Goal: Information Seeking & Learning: Find specific page/section

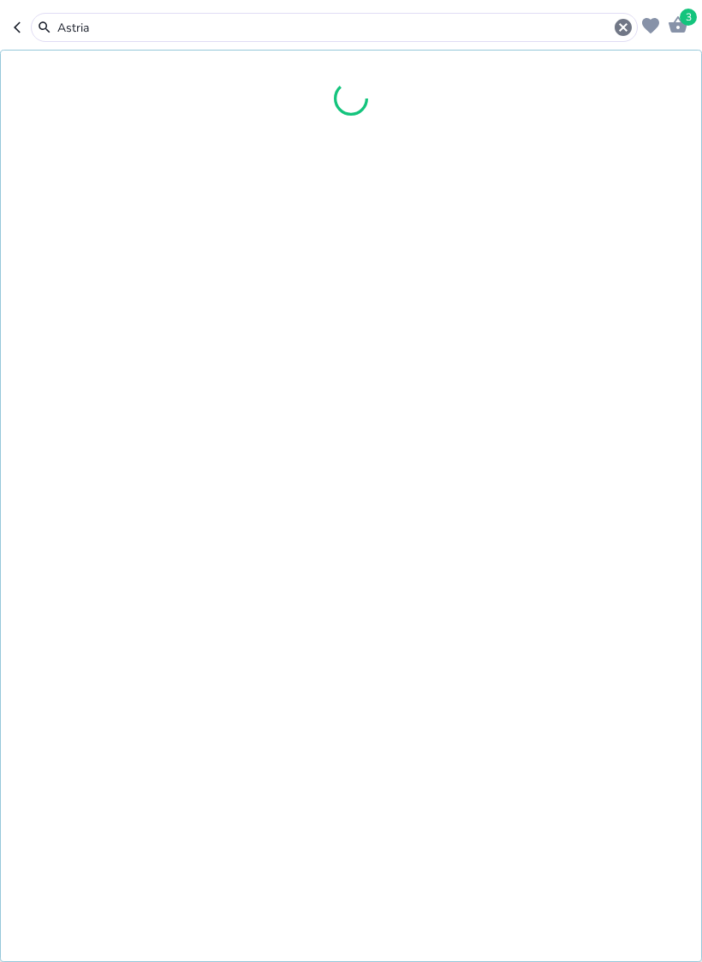
type input "Astria"
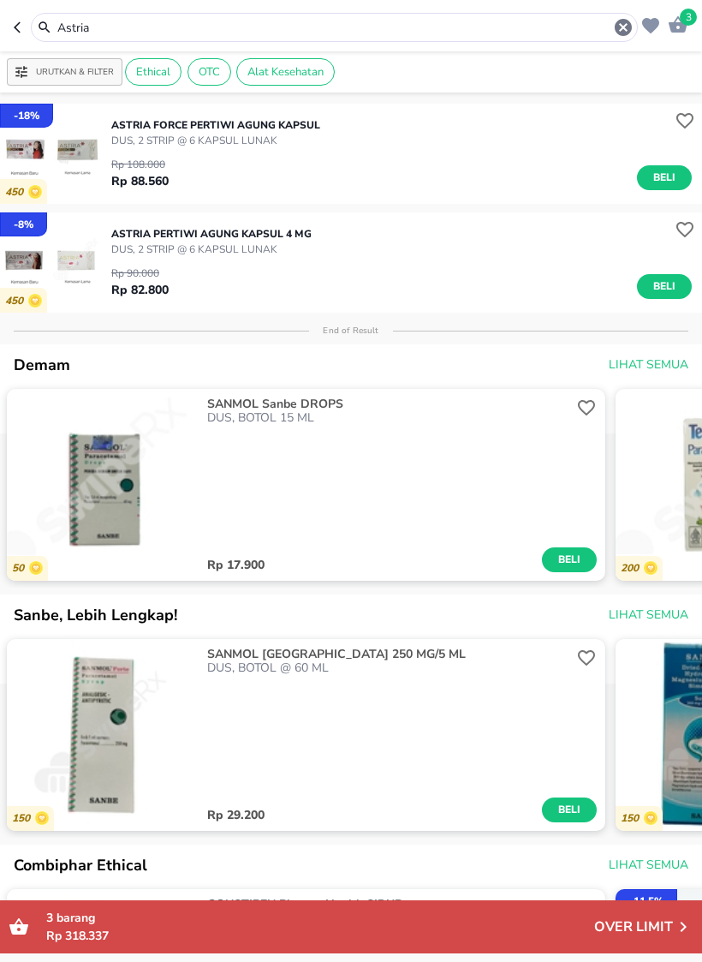
click at [66, 166] on img "button" at bounding box center [50, 154] width 100 height 100
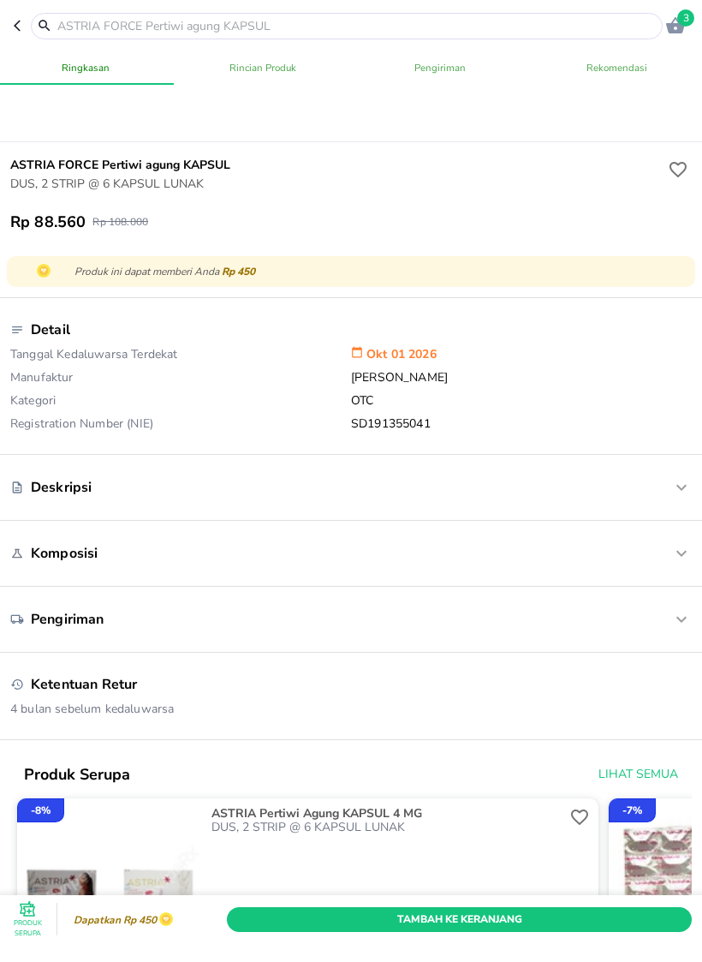
scroll to position [418, 0]
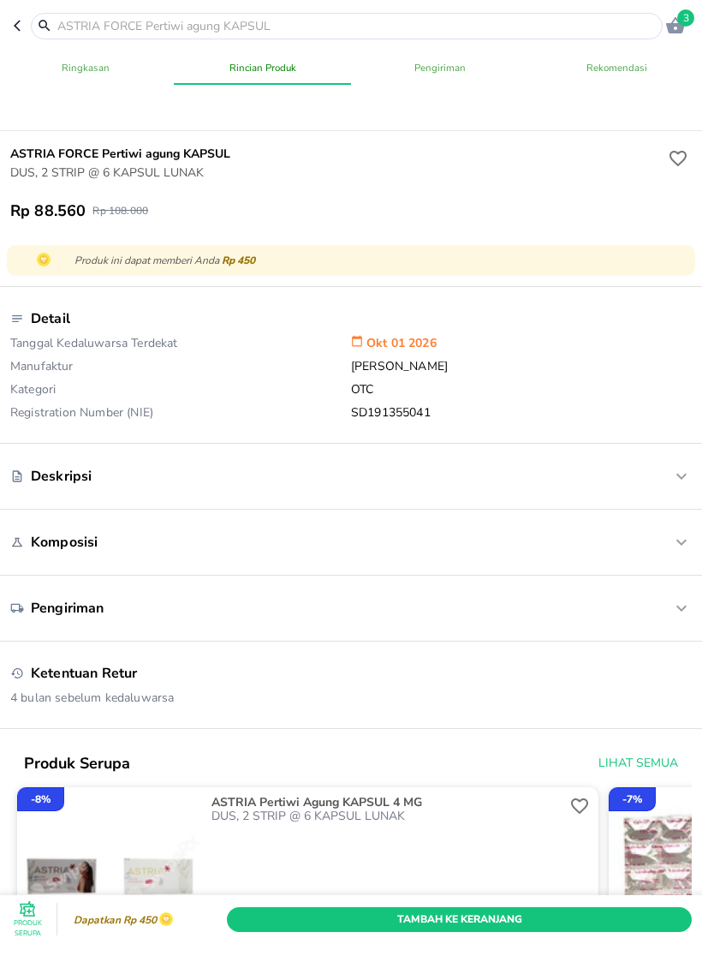
click at [336, 485] on div "Deskripsi" at bounding box center [322, 476] width 625 height 19
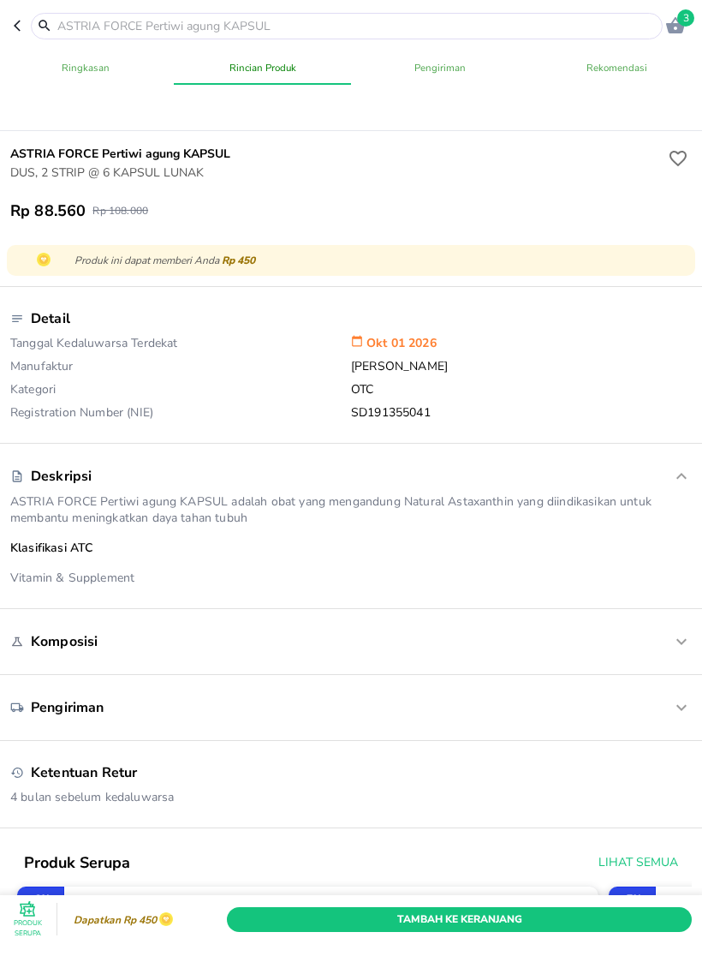
click at [456, 464] on div "Deskripsi ASTRIA FORCE Pertiwi agung KAPSUL adalah obat yang mengandung Natural…" at bounding box center [351, 525] width 682 height 137
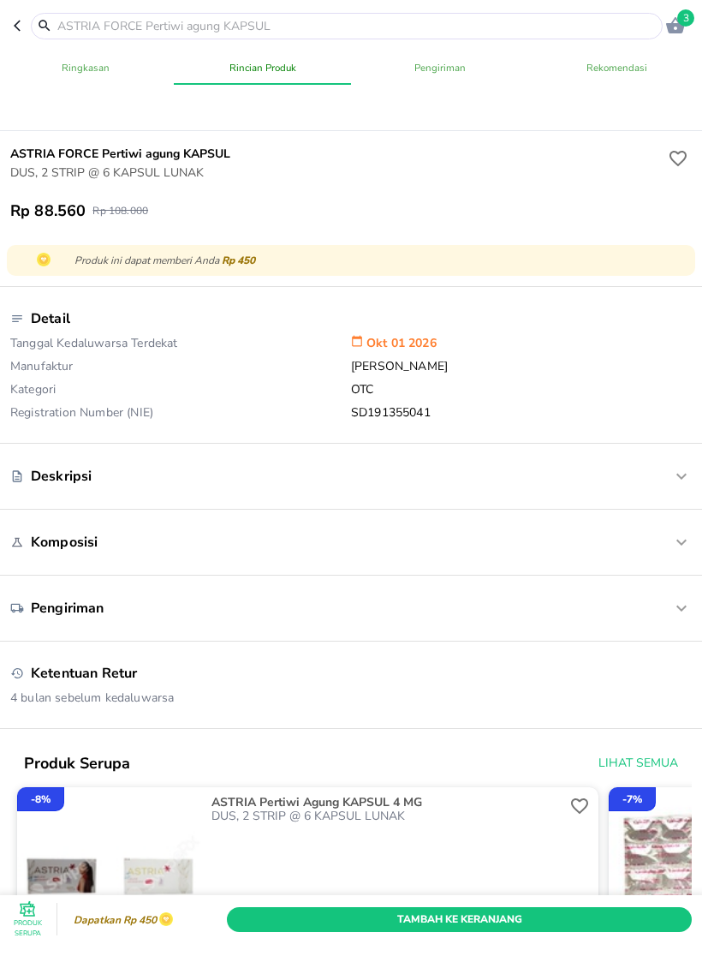
click at [388, 551] on div "Komposisi" at bounding box center [322, 542] width 625 height 19
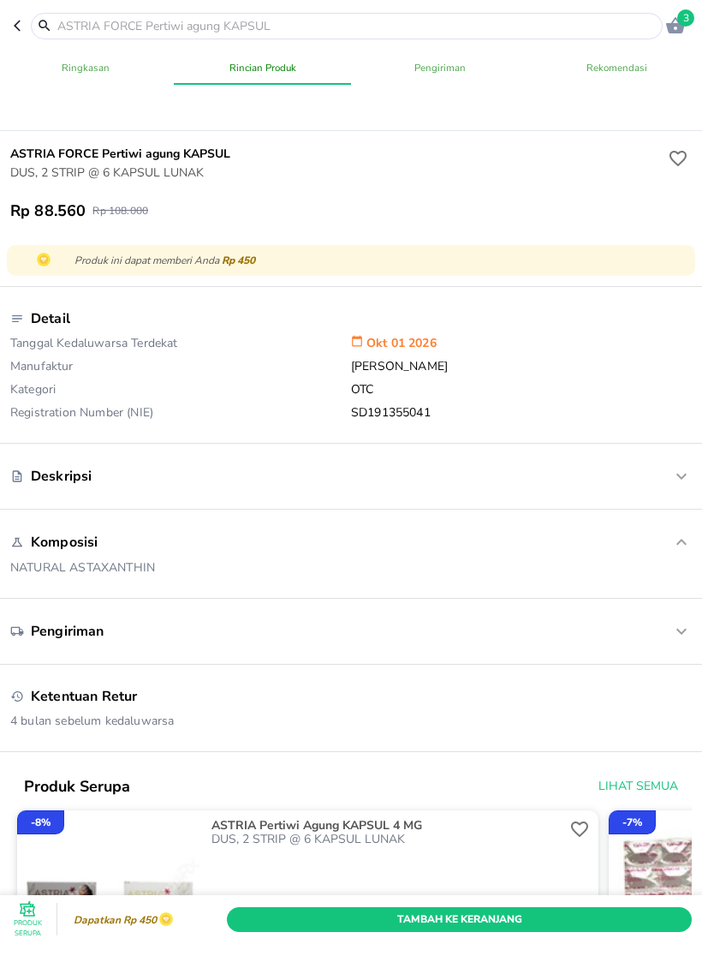
click at [345, 495] on div "Deskripsi" at bounding box center [351, 476] width 682 height 38
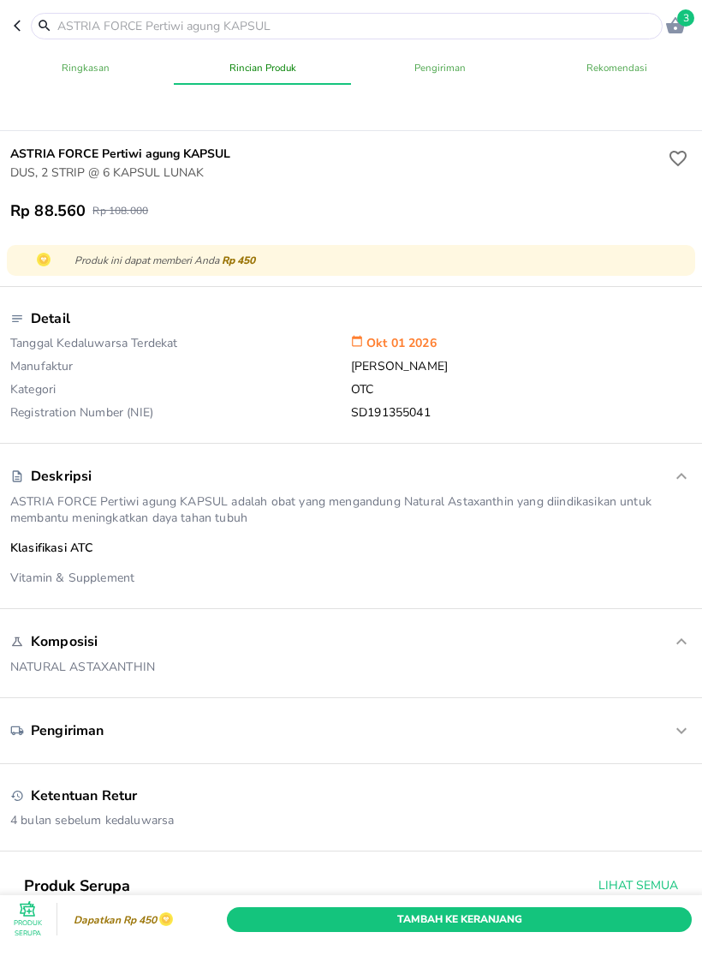
click at [118, 22] on input "text" at bounding box center [357, 26] width 603 height 18
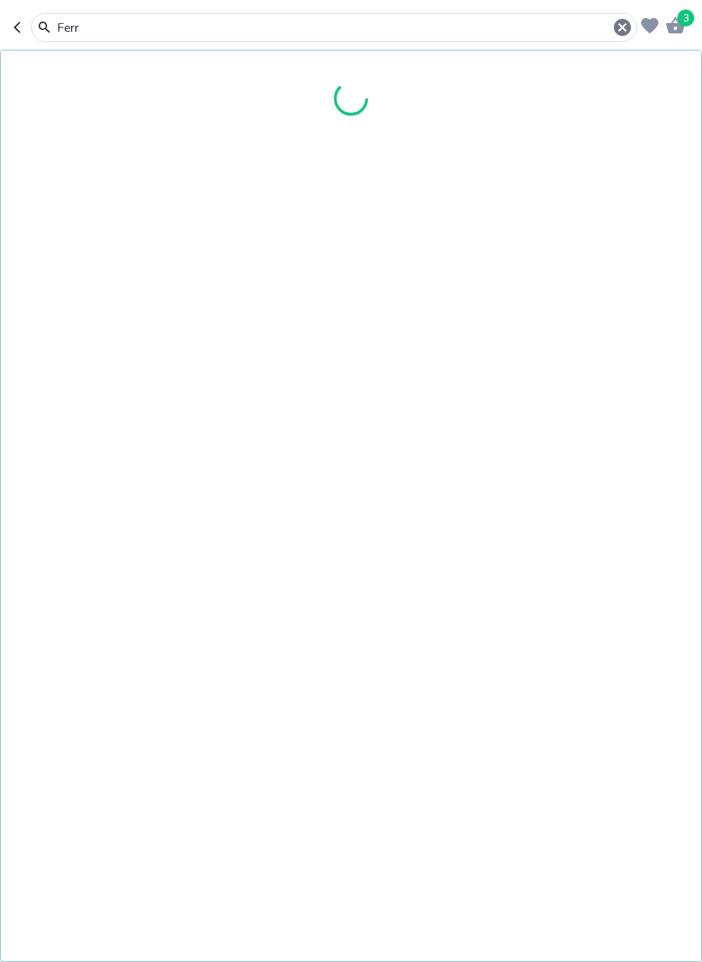
type input "Ferro"
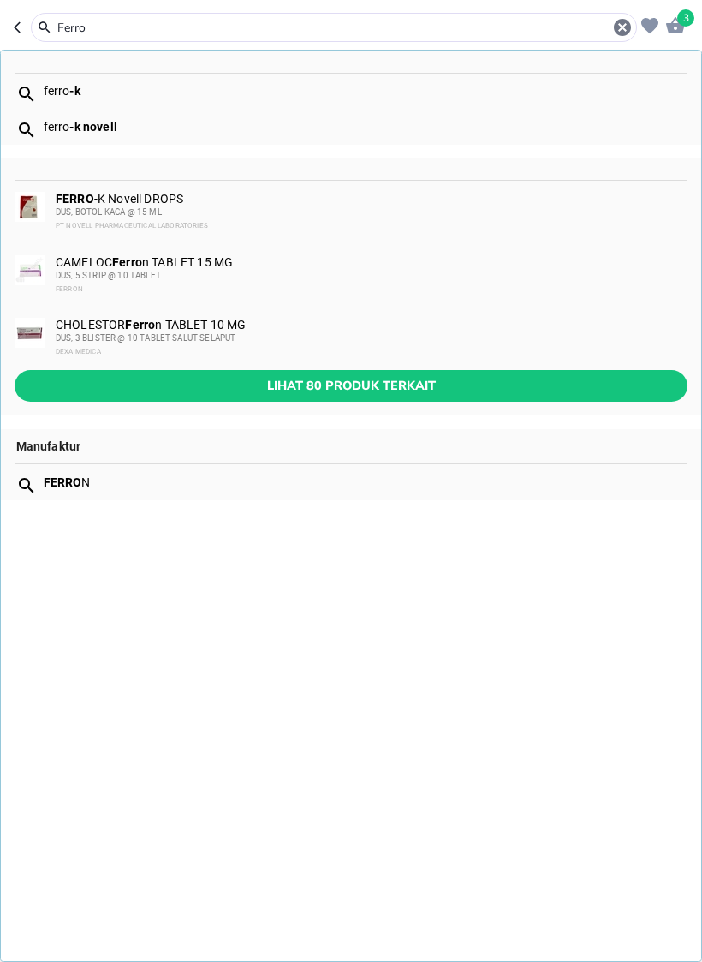
click at [467, 385] on span "Lihat 80 produk terkait" at bounding box center [351, 385] width 646 height 21
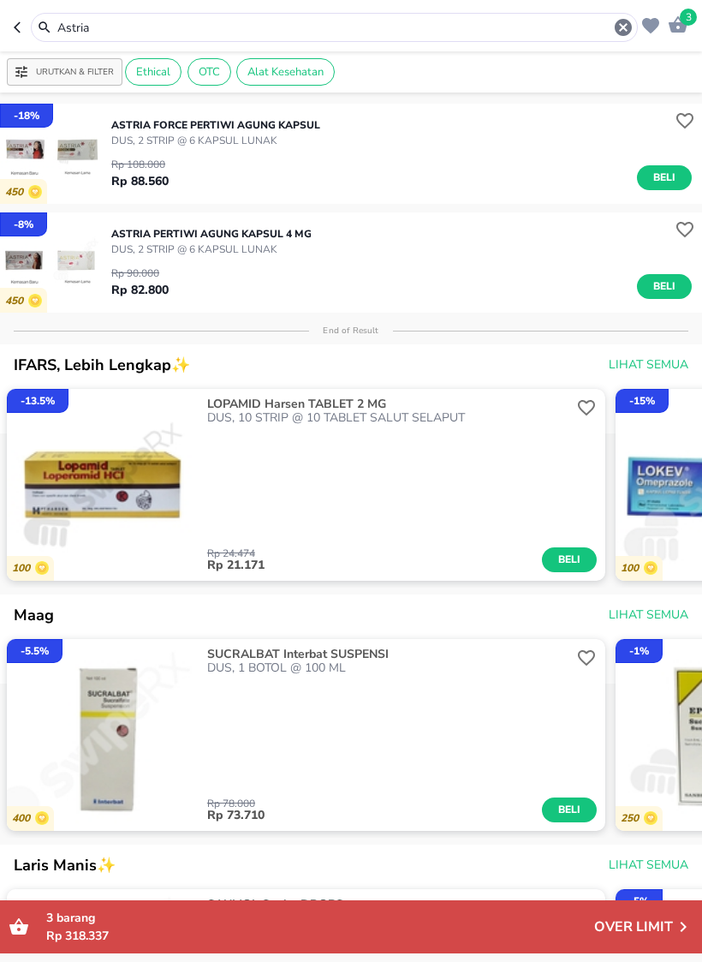
type input "Ferro"
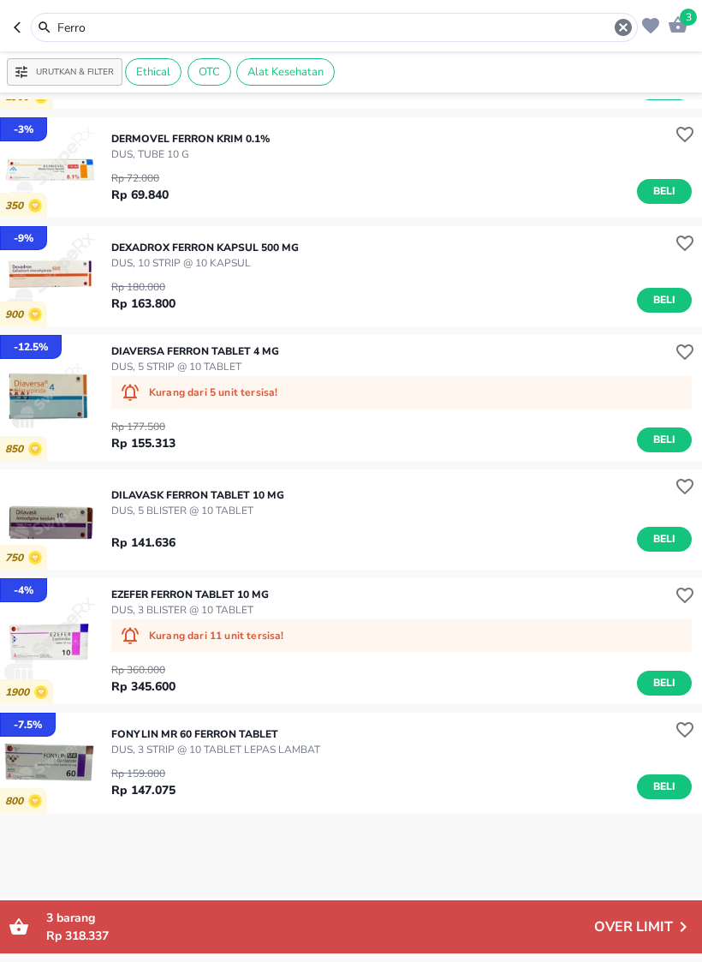
scroll to position [546, 0]
